Goal: Purchase product/service

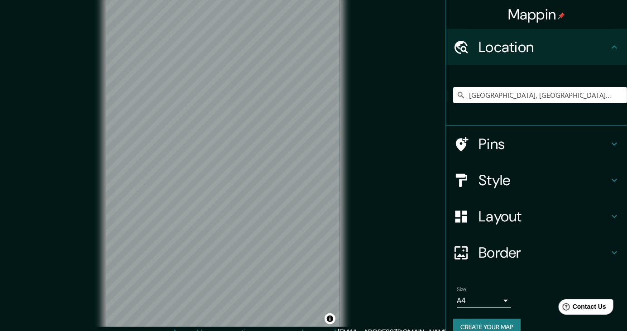
click at [504, 185] on h4 "Style" at bounding box center [543, 180] width 130 height 18
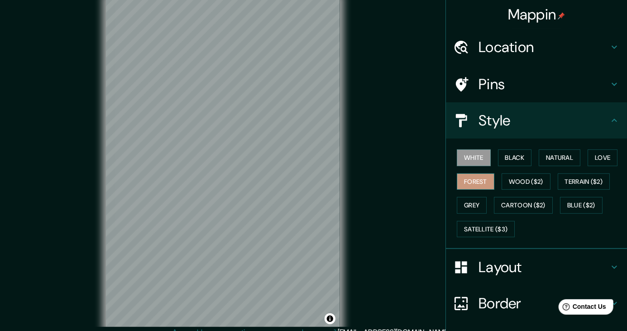
click at [478, 181] on button "Forest" at bounding box center [476, 181] width 38 height 17
click at [564, 162] on button "Natural" at bounding box center [560, 157] width 42 height 17
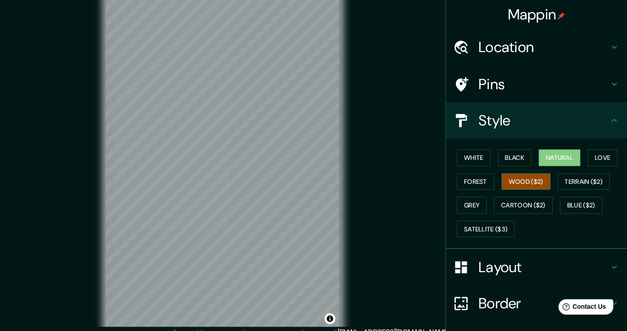
click at [529, 185] on button "Wood ($2)" at bounding box center [525, 181] width 49 height 17
click at [594, 189] on button "Terrain ($2)" at bounding box center [584, 181] width 52 height 17
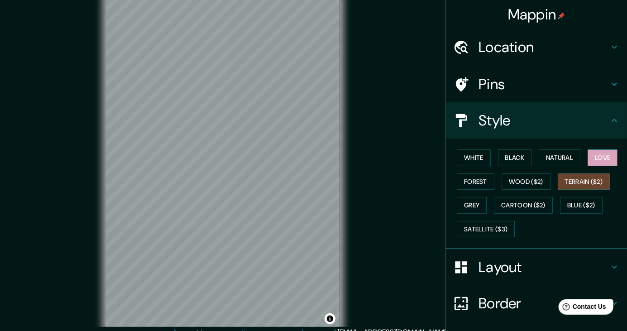
click at [604, 159] on button "Love" at bounding box center [602, 157] width 30 height 17
click at [586, 206] on button "Blue ($2)" at bounding box center [581, 205] width 43 height 17
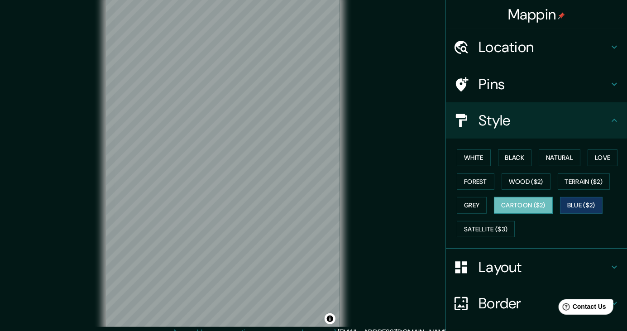
click at [525, 199] on button "Cartoon ($2)" at bounding box center [523, 205] width 59 height 17
click at [476, 200] on button "Grey" at bounding box center [472, 205] width 30 height 17
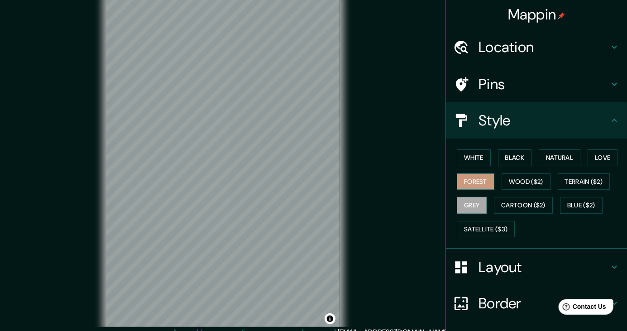
click at [482, 184] on button "Forest" at bounding box center [476, 181] width 38 height 17
click at [487, 162] on button "White" at bounding box center [474, 157] width 34 height 17
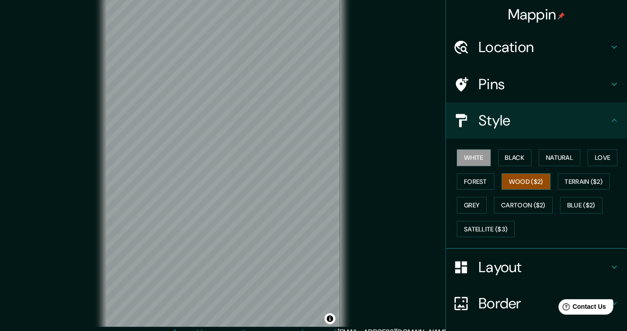
click at [530, 184] on button "Wood ($2)" at bounding box center [525, 181] width 49 height 17
click at [597, 184] on button "Terrain ($2)" at bounding box center [584, 181] width 52 height 17
